Goal: Transaction & Acquisition: Purchase product/service

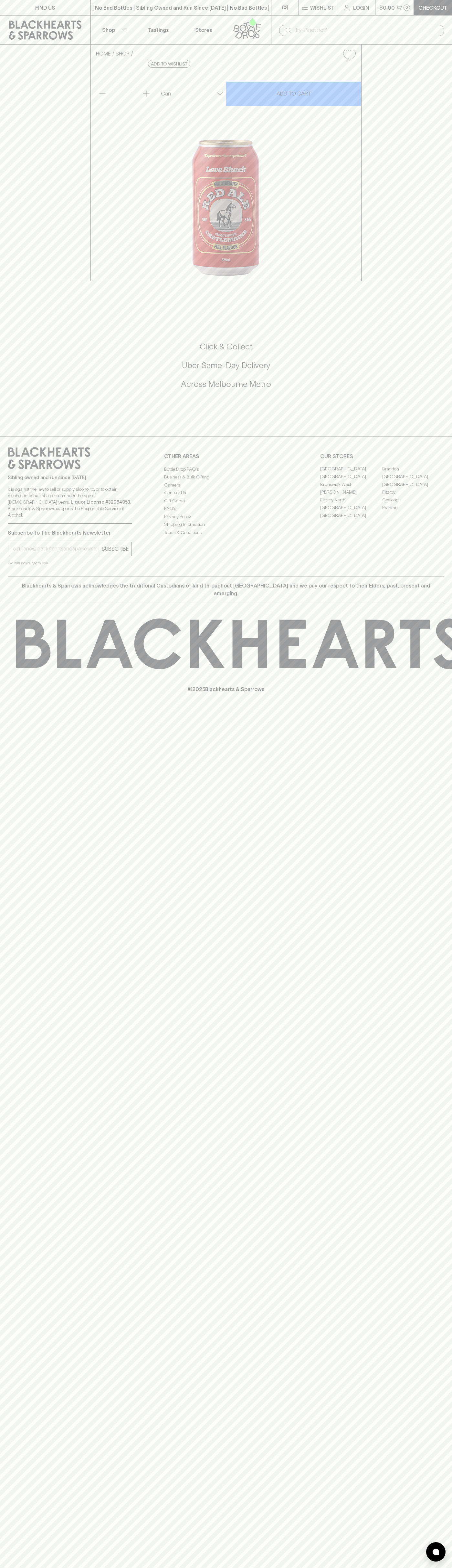
click at [242, 20] on icon at bounding box center [247, 29] width 37 height 22
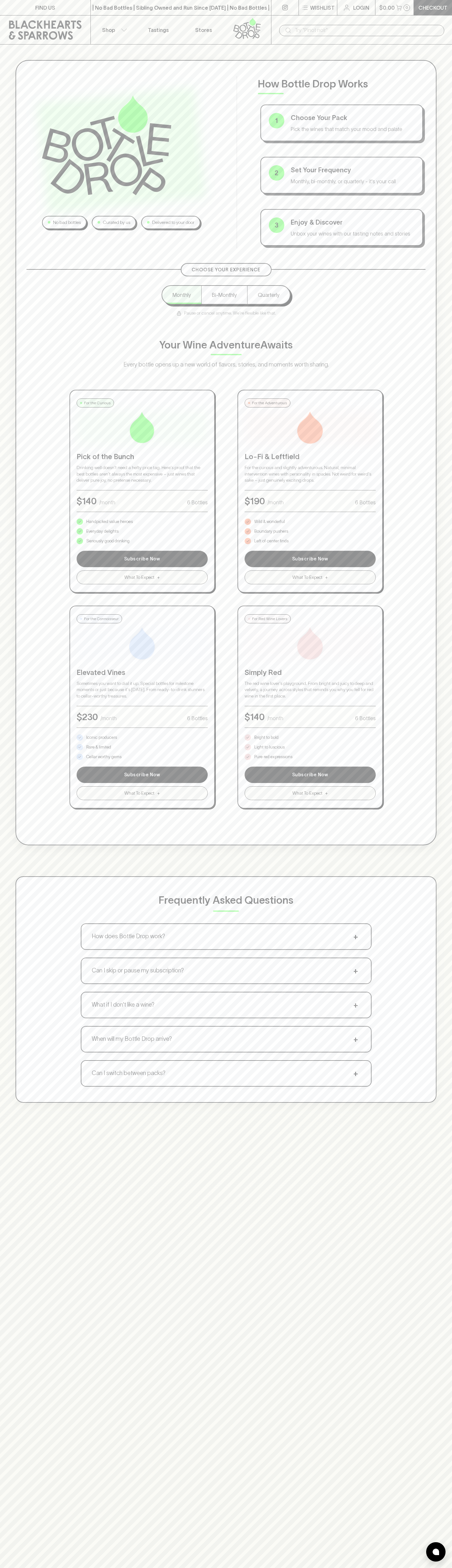
click at [328, 1567] on html "FIND US | No Bad Bottles | Sibling Owned and Run Since [DATE] | No Bad Bottles …" at bounding box center [226, 1013] width 452 height 2027
click at [28, 1071] on div "Frequently Asked Questions How does Bottle Drop work? + Choose your pack, set y…" at bounding box center [225, 990] width 420 height 227
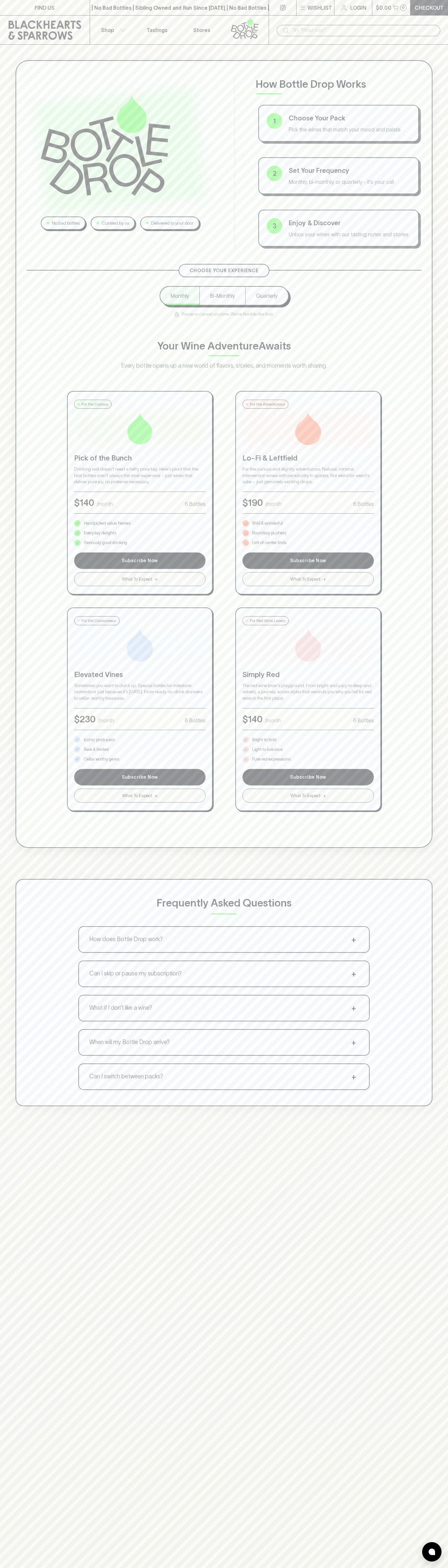
click at [272, 759] on p "Pure red expressions" at bounding box center [271, 759] width 38 height 6
